Goal: Information Seeking & Learning: Learn about a topic

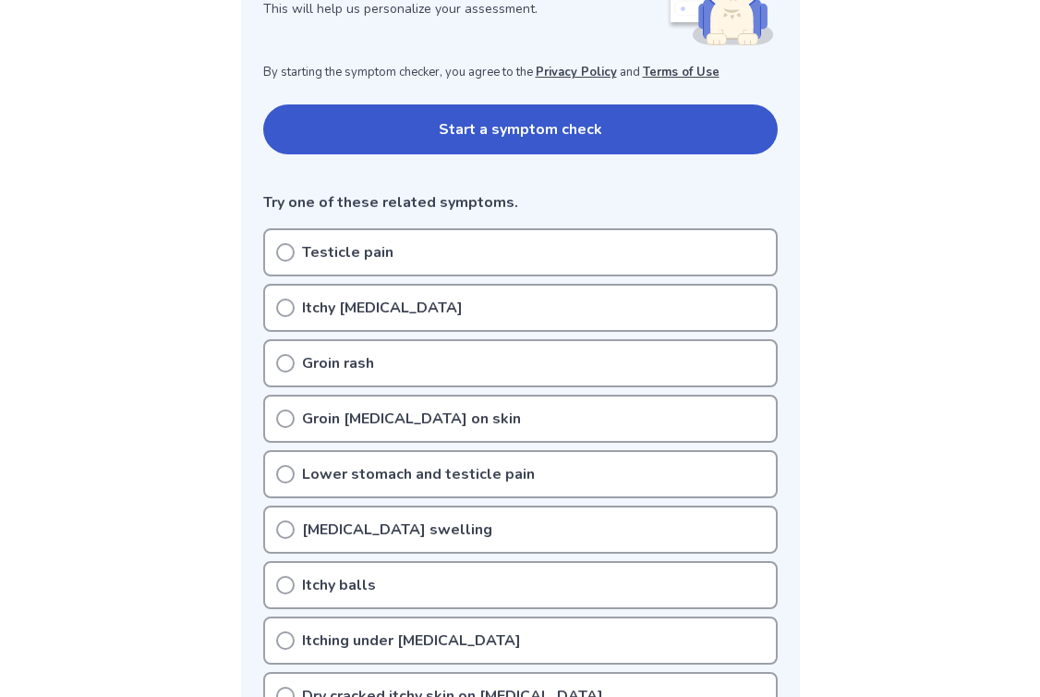
scroll to position [428, 0]
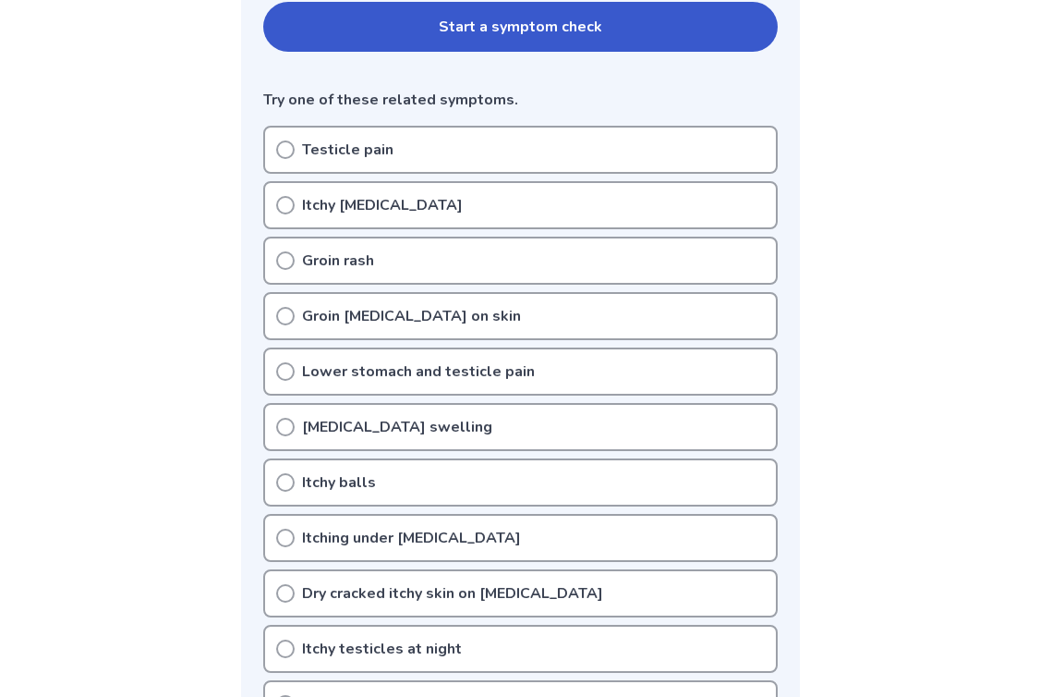
click at [391, 212] on p "Itchy [MEDICAL_DATA]" at bounding box center [382, 205] width 161 height 22
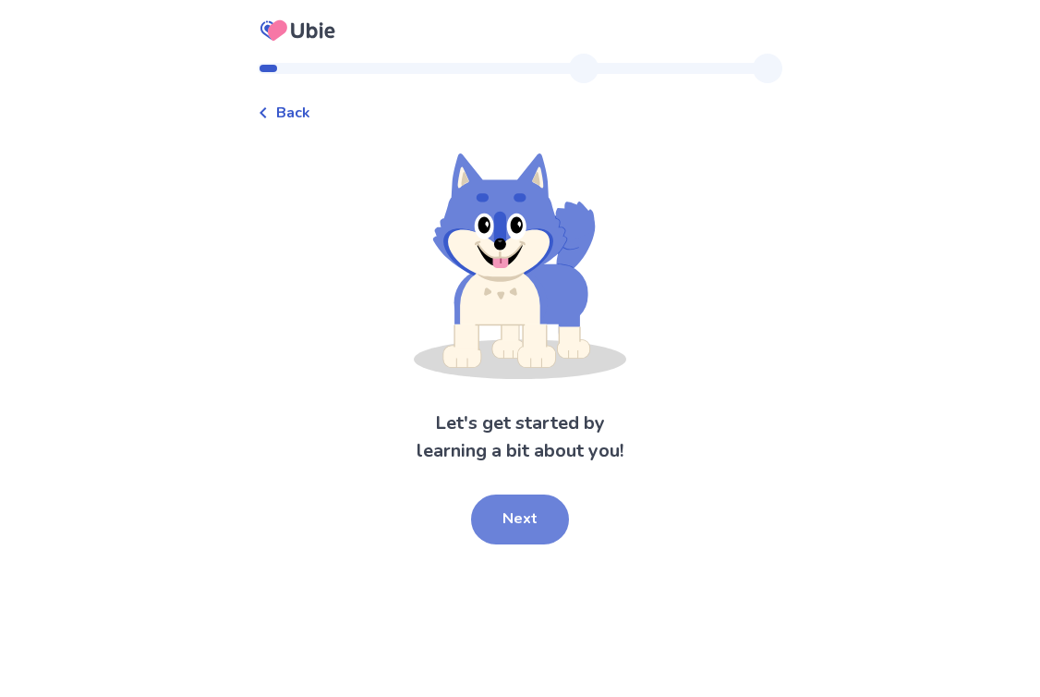
click at [521, 506] on button "Next" at bounding box center [520, 519] width 98 height 50
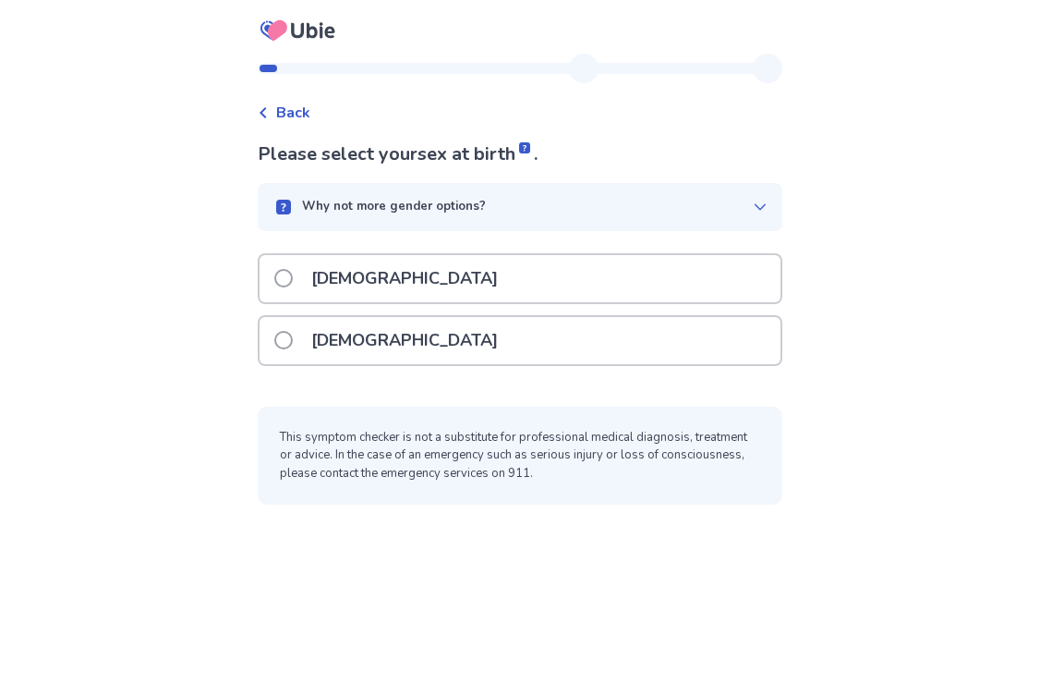
click at [426, 281] on div "[DEMOGRAPHIC_DATA]" at bounding box center [520, 278] width 521 height 47
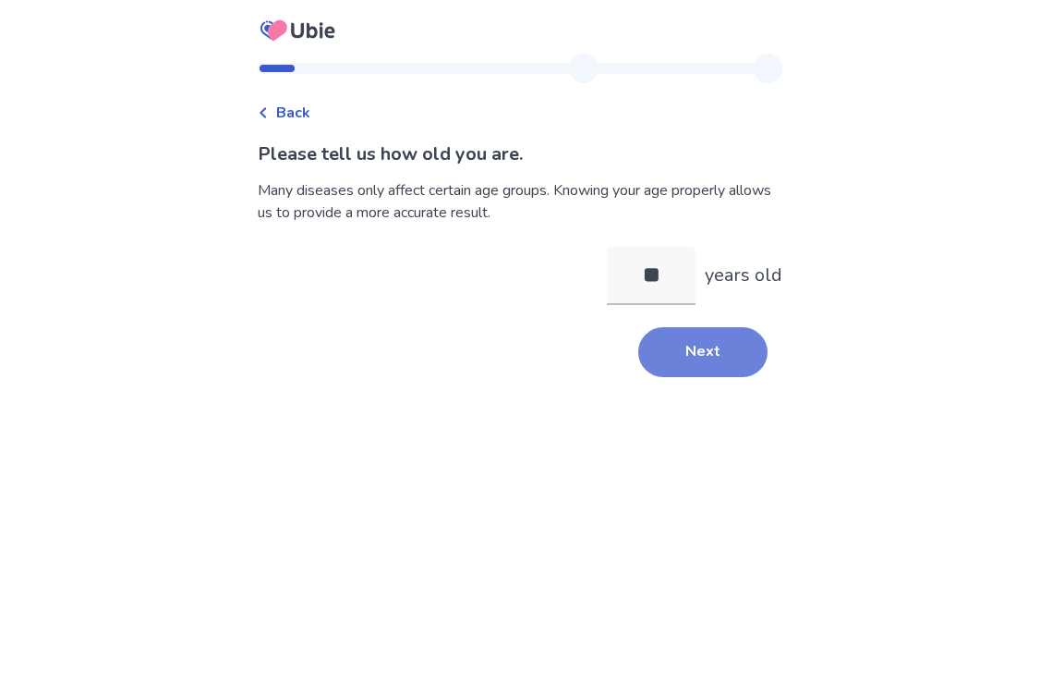
type input "**"
click at [663, 352] on button "Next" at bounding box center [702, 352] width 129 height 50
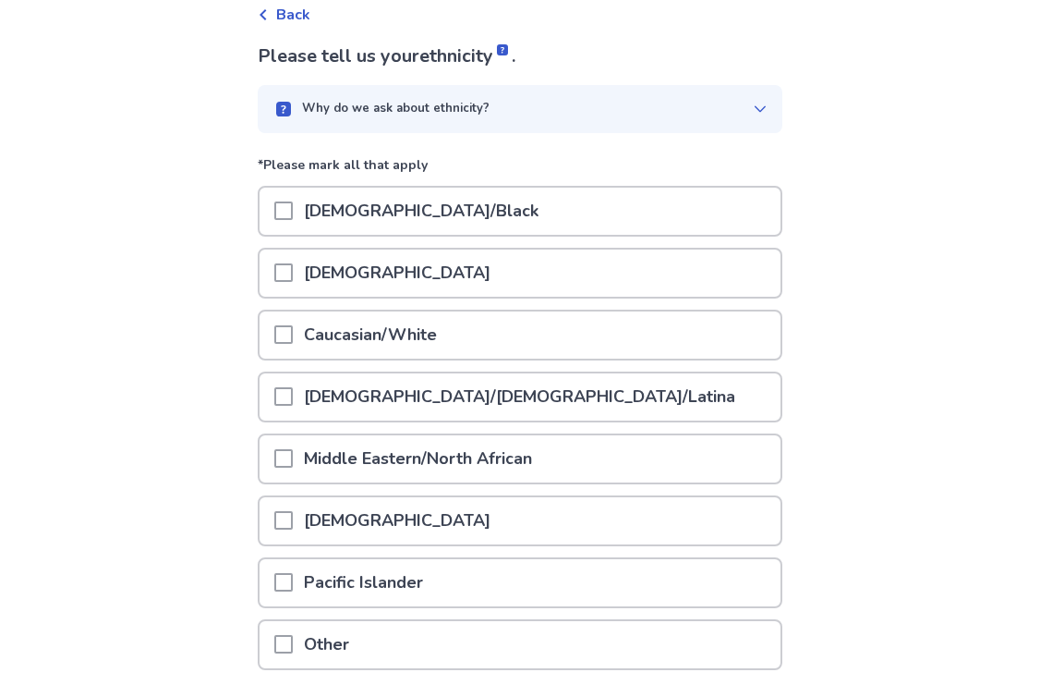
scroll to position [102, 0]
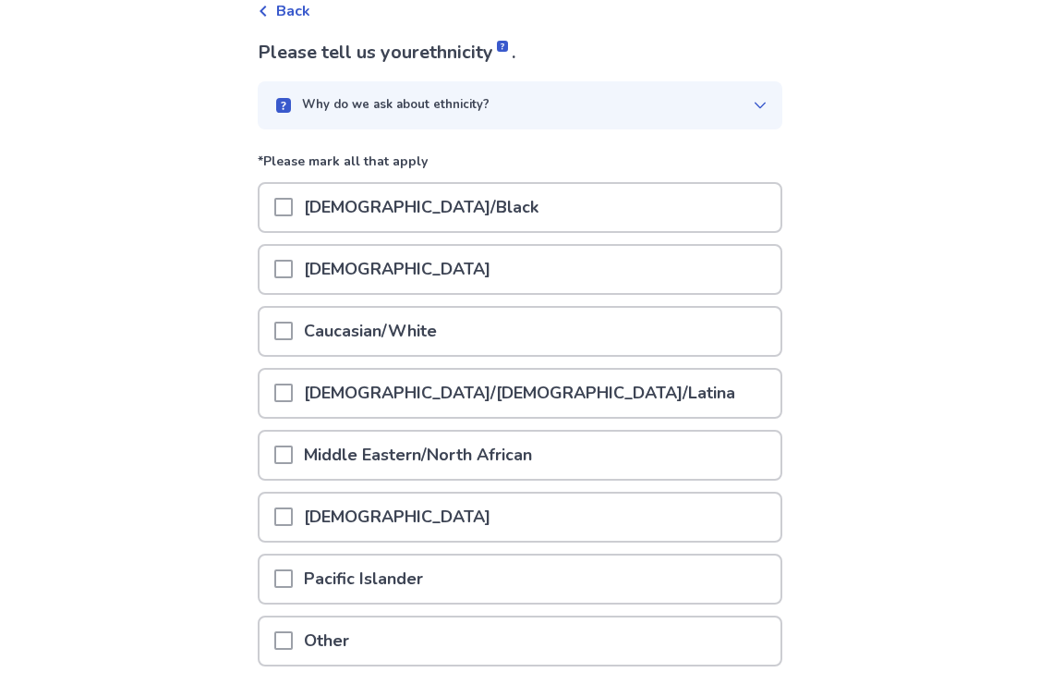
click at [606, 259] on div "[DEMOGRAPHIC_DATA]" at bounding box center [520, 269] width 521 height 47
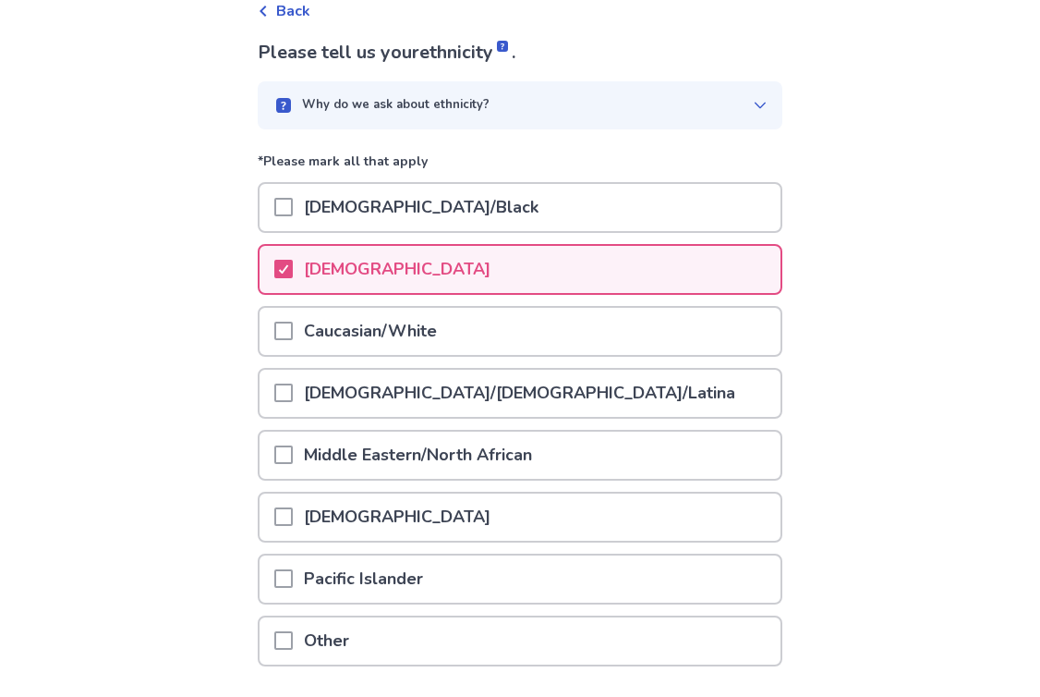
scroll to position [235, 0]
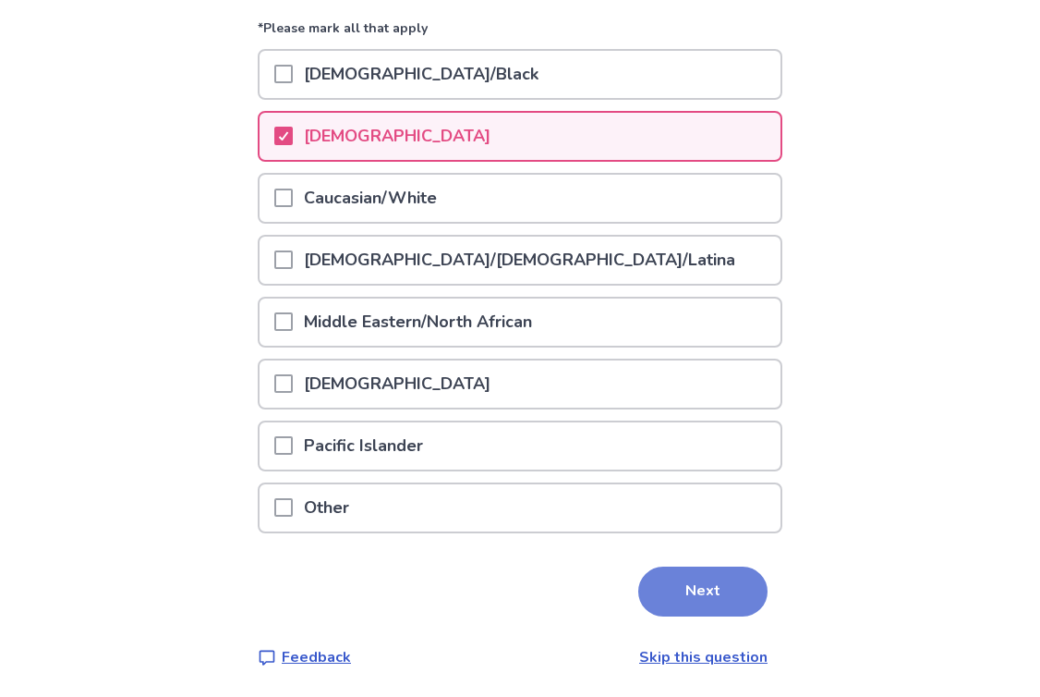
click at [713, 566] on button "Next" at bounding box center [702, 591] width 129 height 50
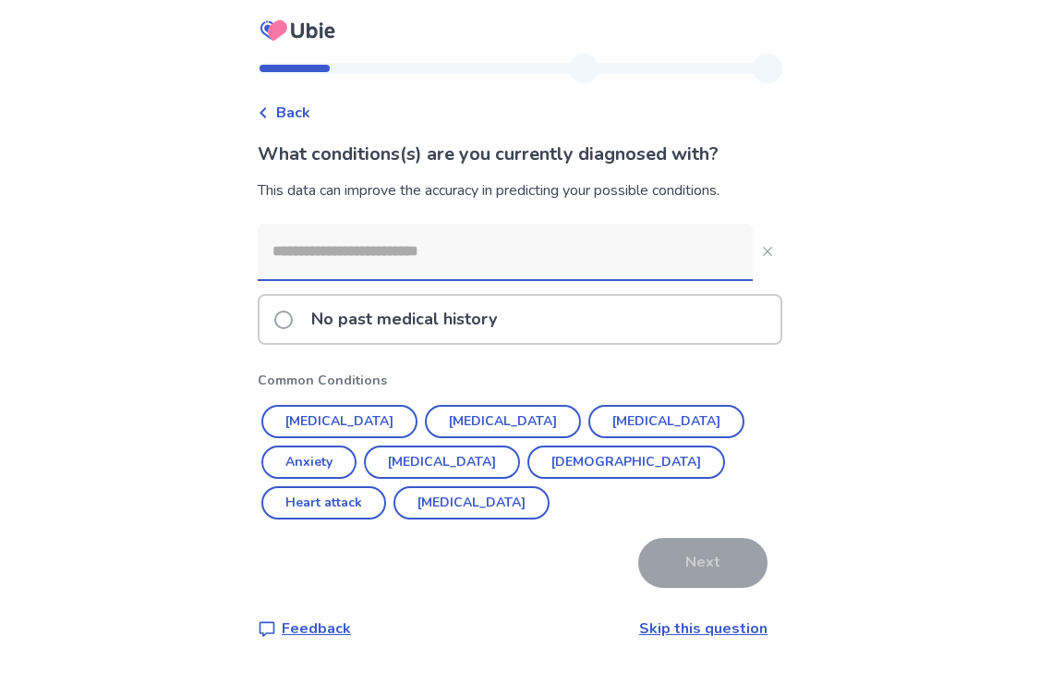
click at [631, 332] on div "No past medical history" at bounding box center [520, 319] width 521 height 47
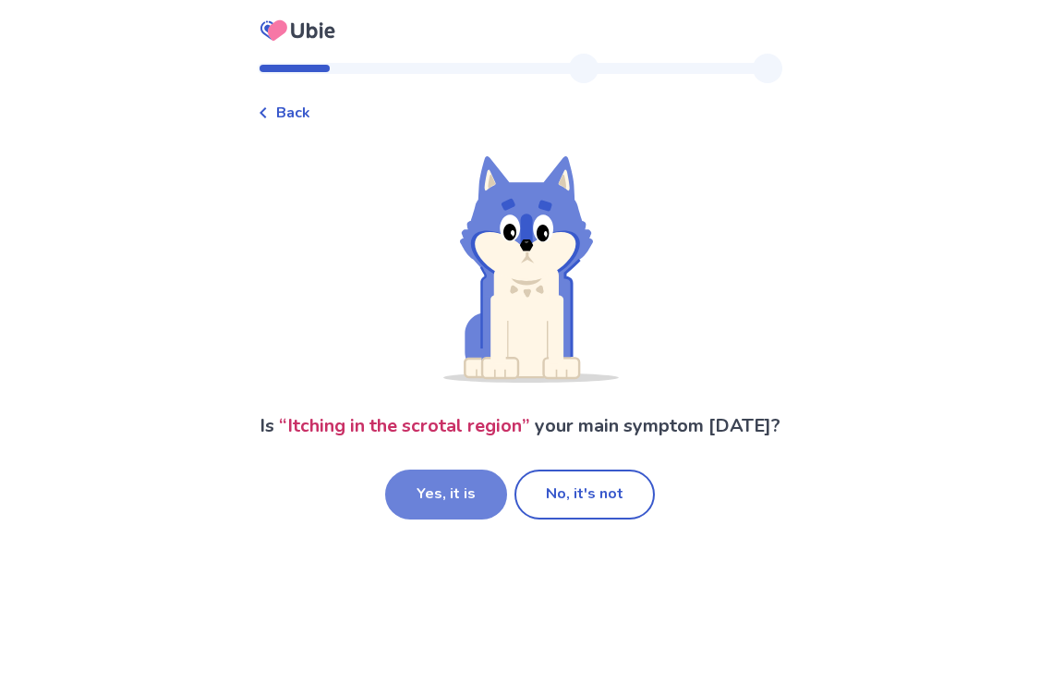
click at [475, 518] on button "Yes, it is" at bounding box center [446, 494] width 122 height 50
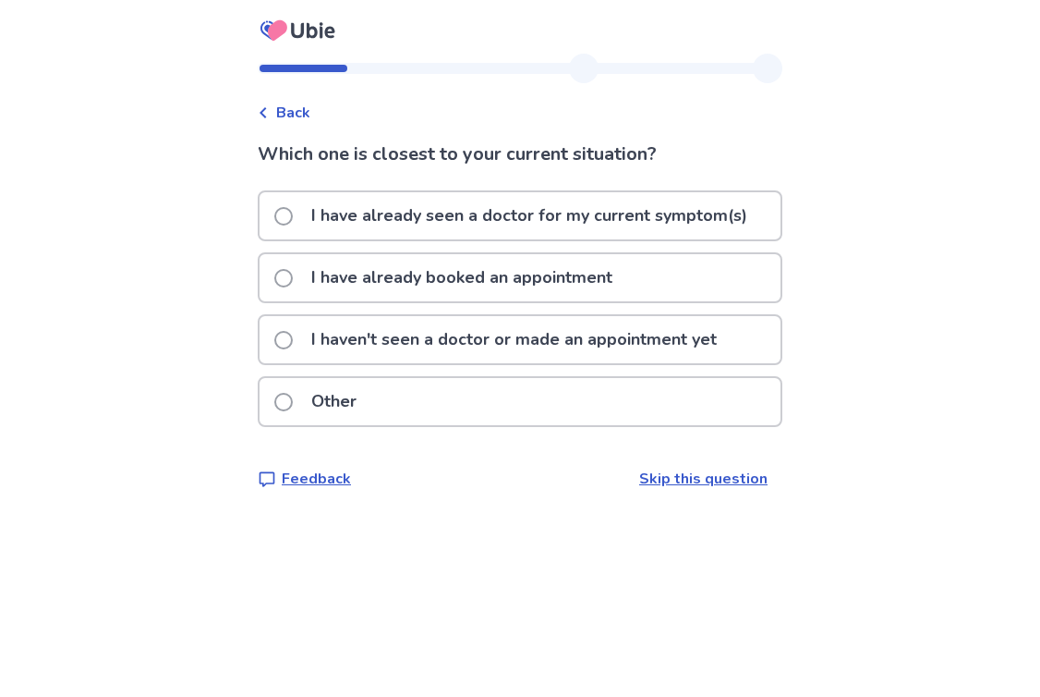
click at [465, 327] on p "I haven't seen a doctor or made an appointment yet" at bounding box center [514, 339] width 428 height 47
